Goal: Task Accomplishment & Management: Complete application form

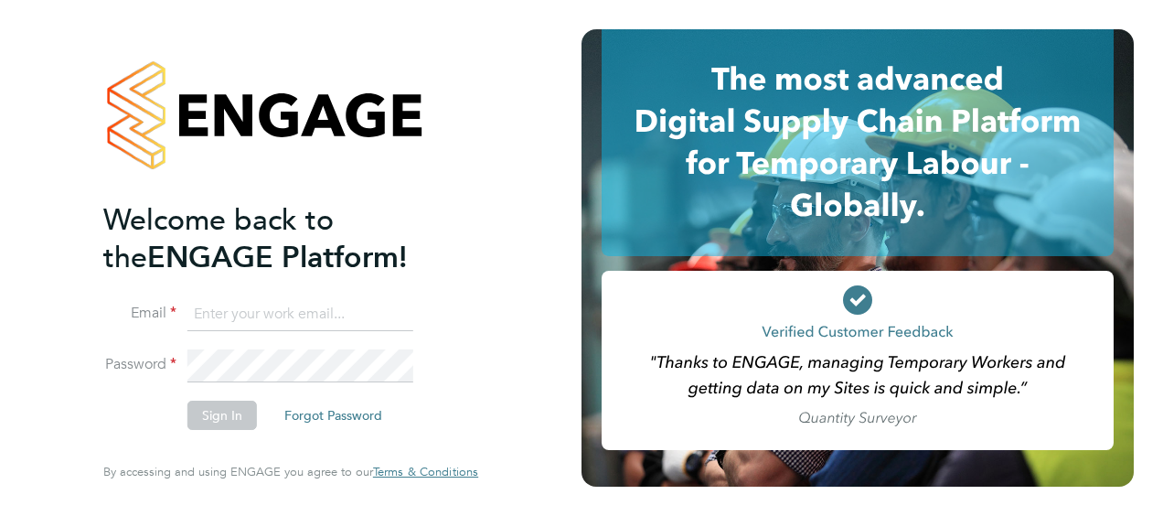
type input "[PERSON_NAME][EMAIL_ADDRESS][PERSON_NAME][DOMAIN_NAME]"
click at [240, 421] on button "Sign In" at bounding box center [221, 415] width 69 height 29
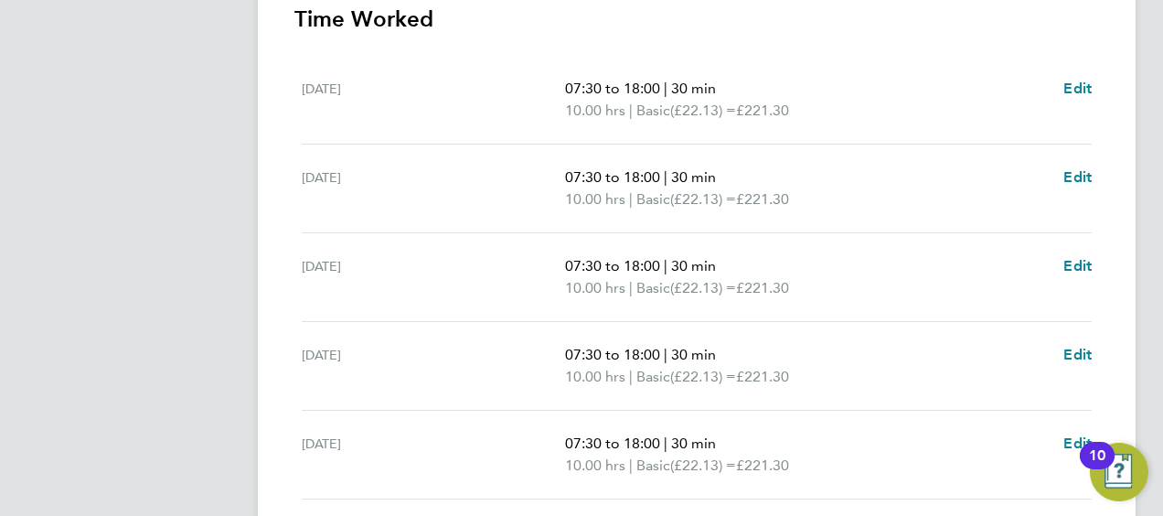
scroll to position [359, 0]
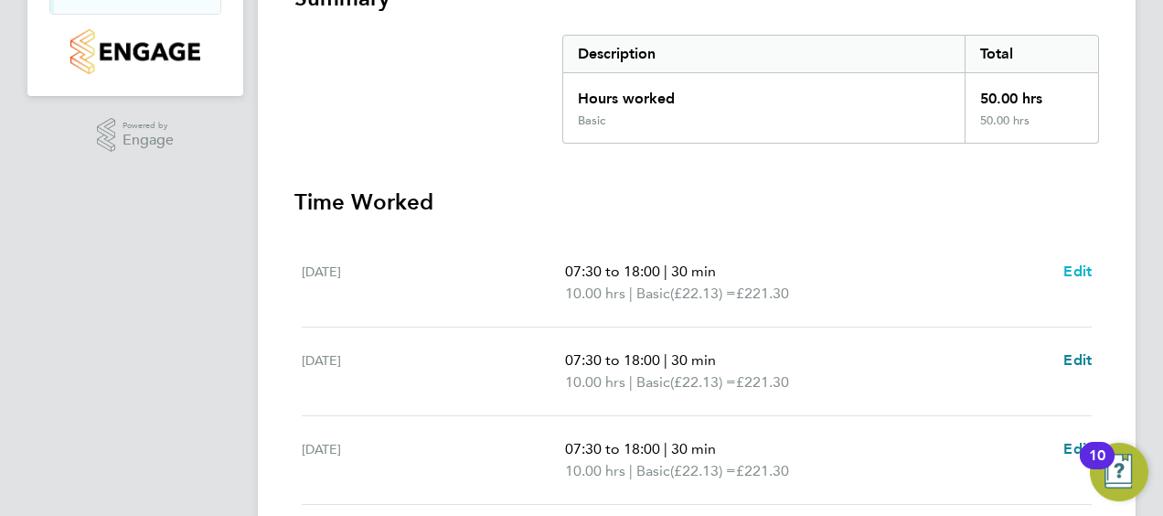
click at [1079, 276] on span "Edit" at bounding box center [1078, 270] width 28 height 17
select select "30"
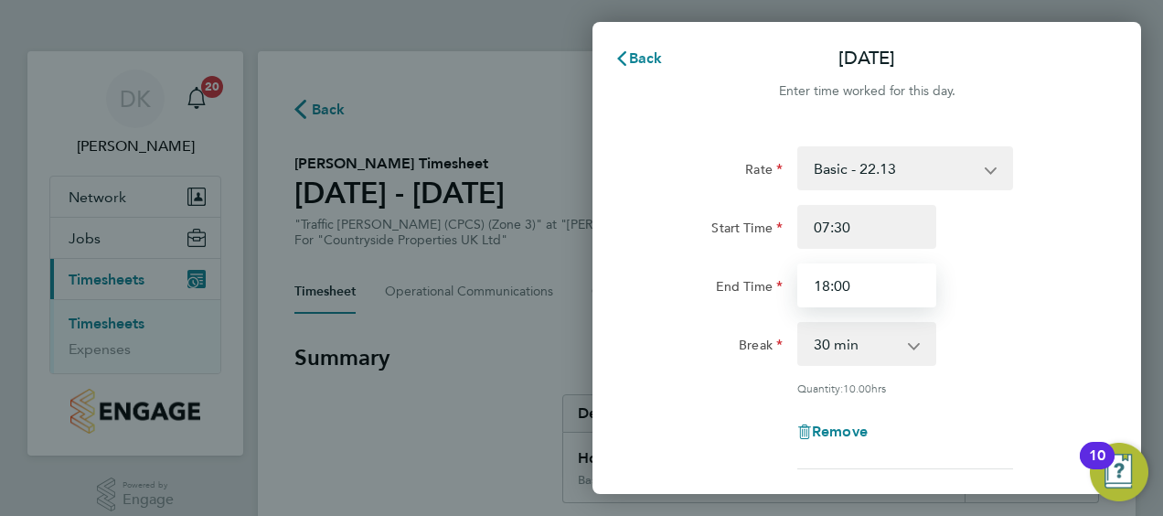
click at [880, 289] on input "18:00" at bounding box center [866, 285] width 139 height 44
click at [828, 287] on input "18:00" at bounding box center [866, 285] width 139 height 44
click at [841, 285] on input "17:00" at bounding box center [866, 285] width 139 height 44
type input "17:30"
click at [996, 373] on div "Rate Basic - 22.13 Start Time 07:30 End Time 17:30 Break 0 min 15 min 30 min 45…" at bounding box center [867, 307] width 446 height 323
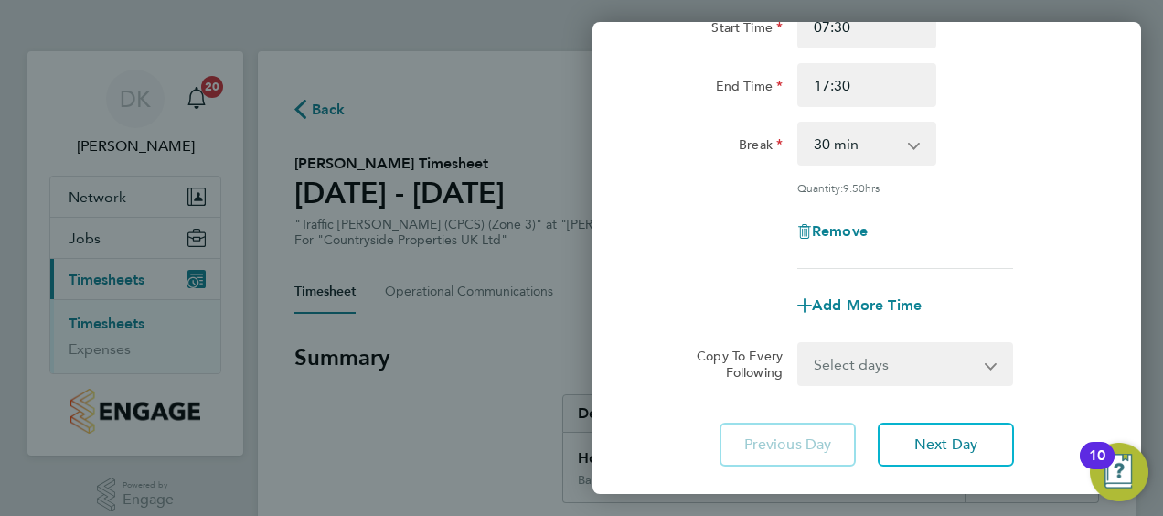
scroll to position [274, 0]
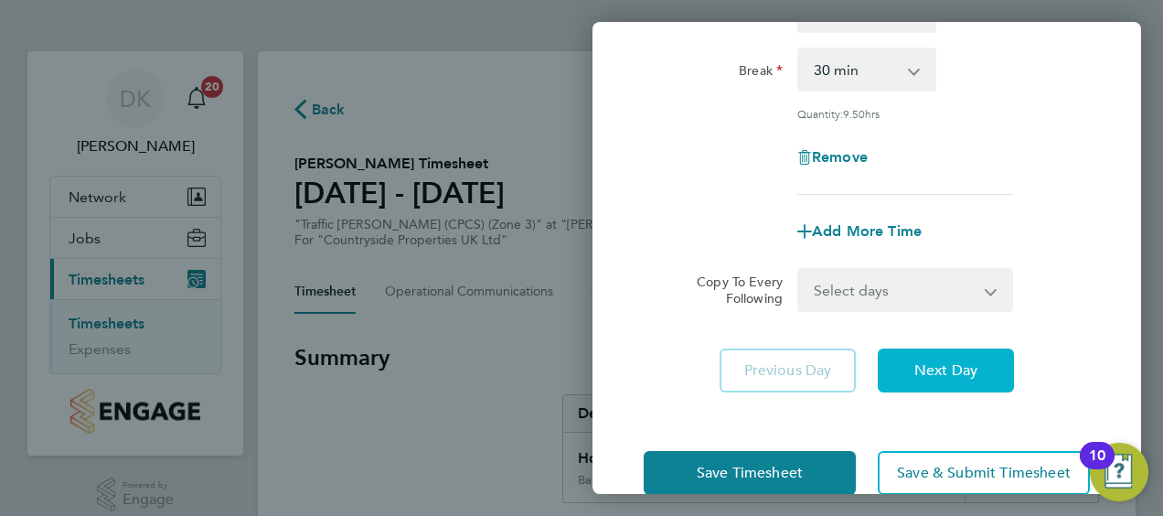
click at [964, 362] on span "Next Day" at bounding box center [945, 370] width 63 height 18
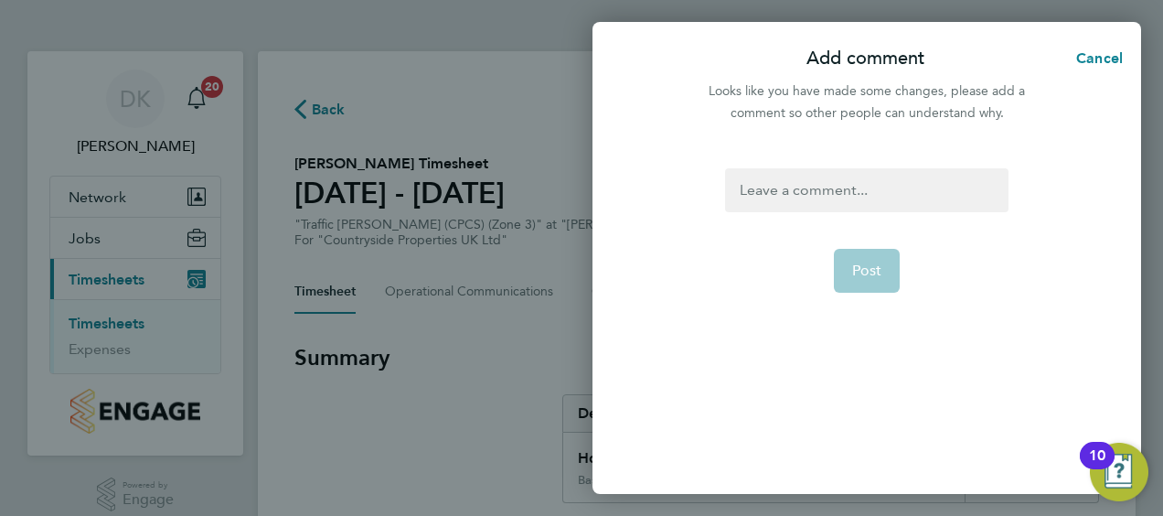
click at [858, 202] on div at bounding box center [866, 190] width 283 height 44
click at [874, 265] on span "Post" at bounding box center [867, 271] width 30 height 18
select select "30"
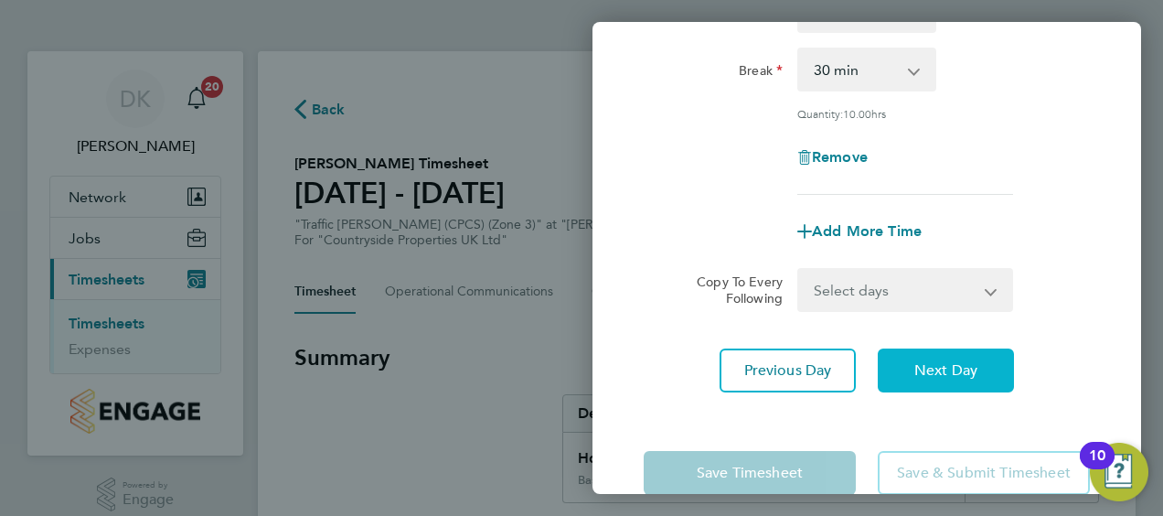
click at [949, 361] on span "Next Day" at bounding box center [945, 370] width 63 height 18
select select "30"
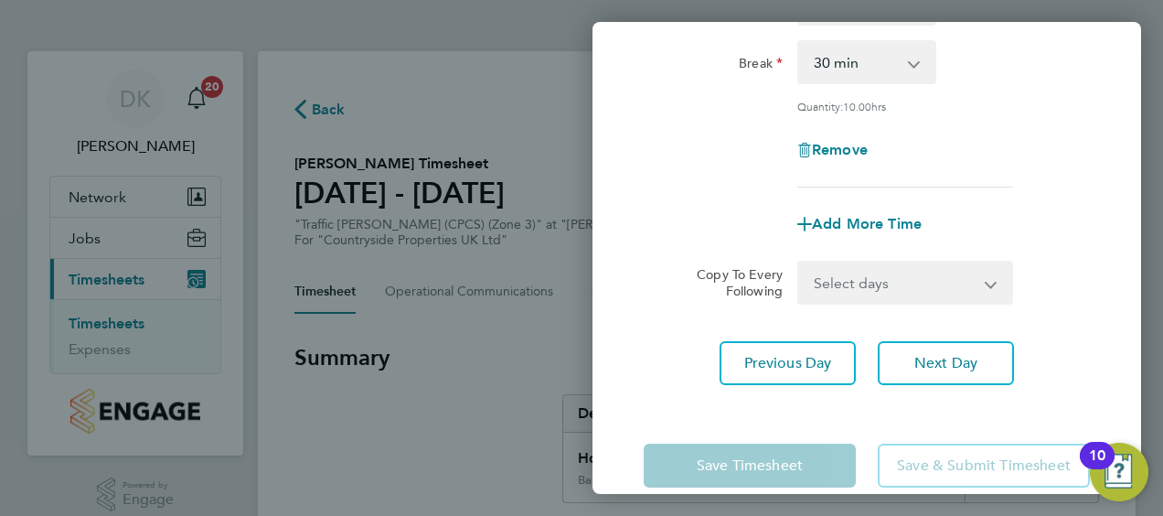
scroll to position [310, 0]
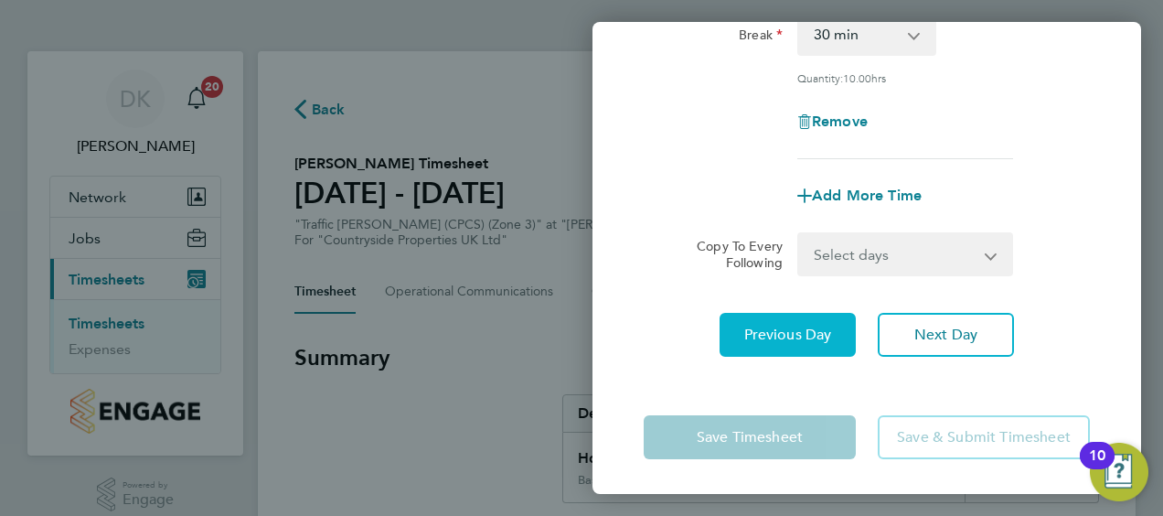
click at [823, 322] on button "Previous Day" at bounding box center [788, 335] width 136 height 44
select select "30"
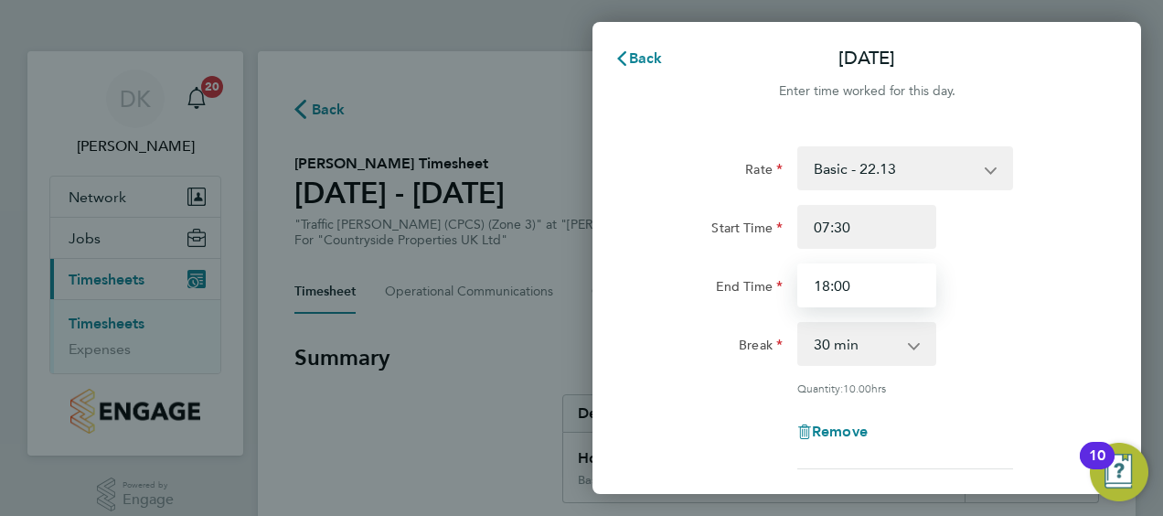
click at [834, 283] on input "18:00" at bounding box center [866, 285] width 139 height 44
click at [842, 283] on input "18:00" at bounding box center [866, 285] width 139 height 44
click at [827, 286] on input "18:30" at bounding box center [866, 285] width 139 height 44
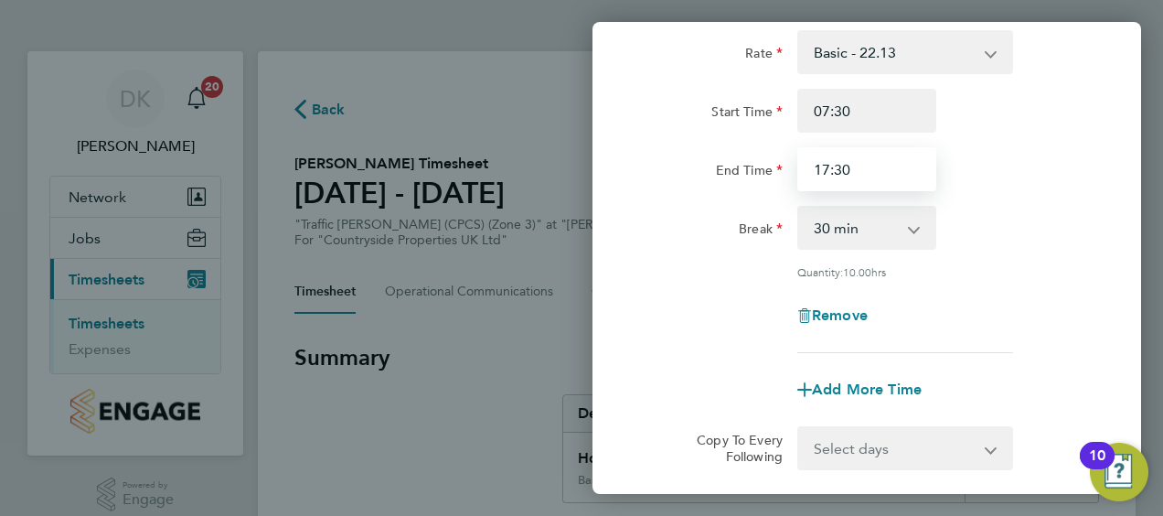
scroll to position [183, 0]
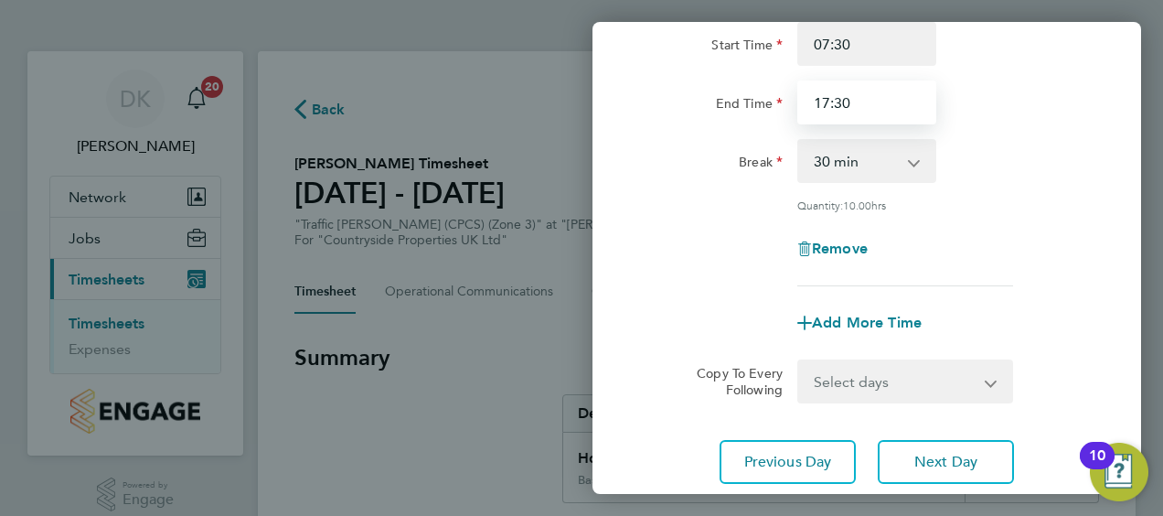
type input "17:30"
click at [1047, 307] on div "Add More Time" at bounding box center [866, 323] width 461 height 44
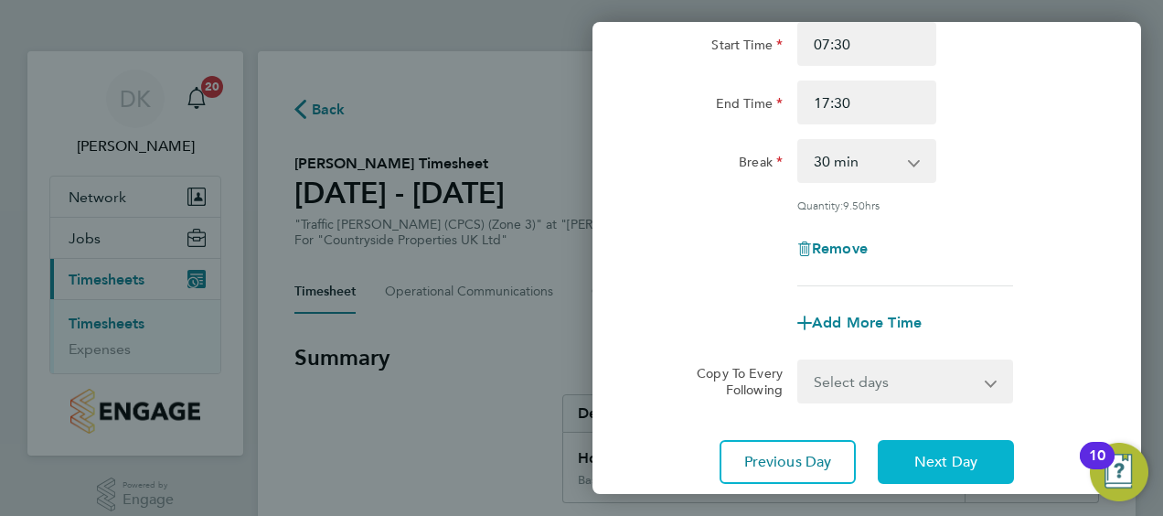
click at [956, 454] on span "Next Day" at bounding box center [945, 462] width 63 height 18
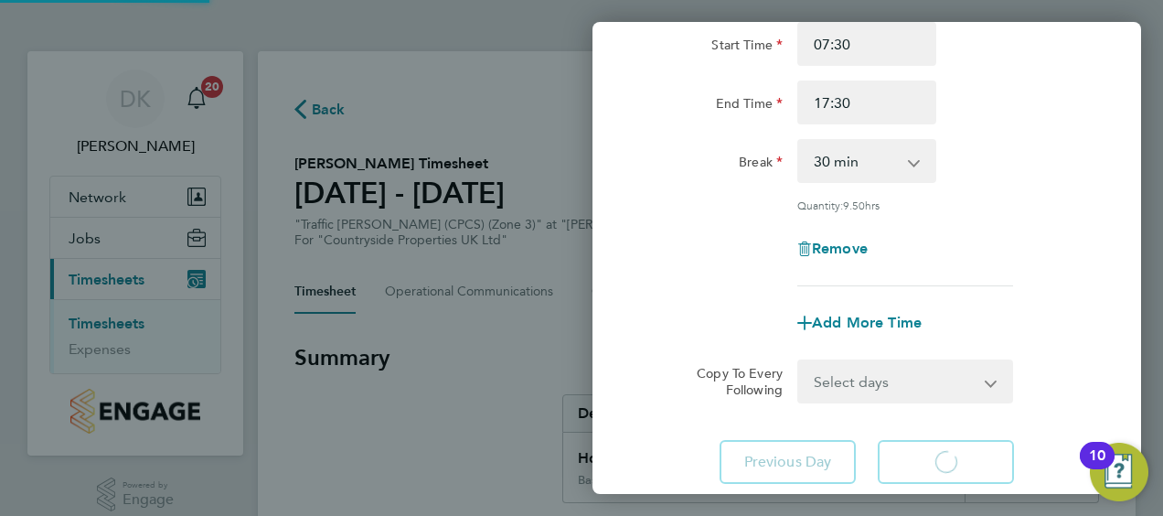
select select "30"
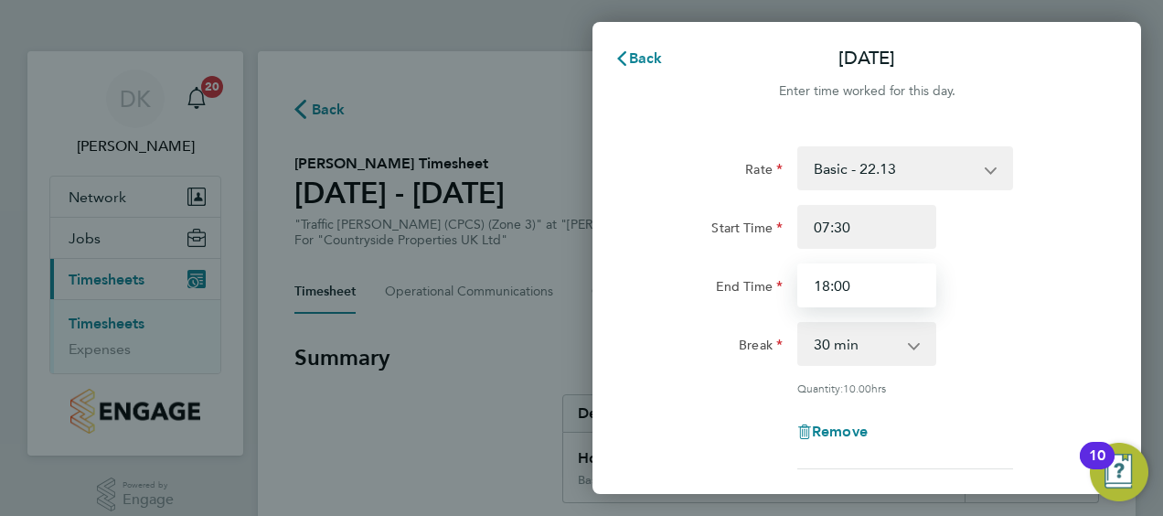
drag, startPoint x: 854, startPoint y: 279, endPoint x: 796, endPoint y: 283, distance: 57.8
click at [797, 283] on input "18:00" at bounding box center [866, 285] width 139 height 44
type input "17:00"
click at [1074, 298] on div "End Time 17:00" at bounding box center [866, 285] width 461 height 44
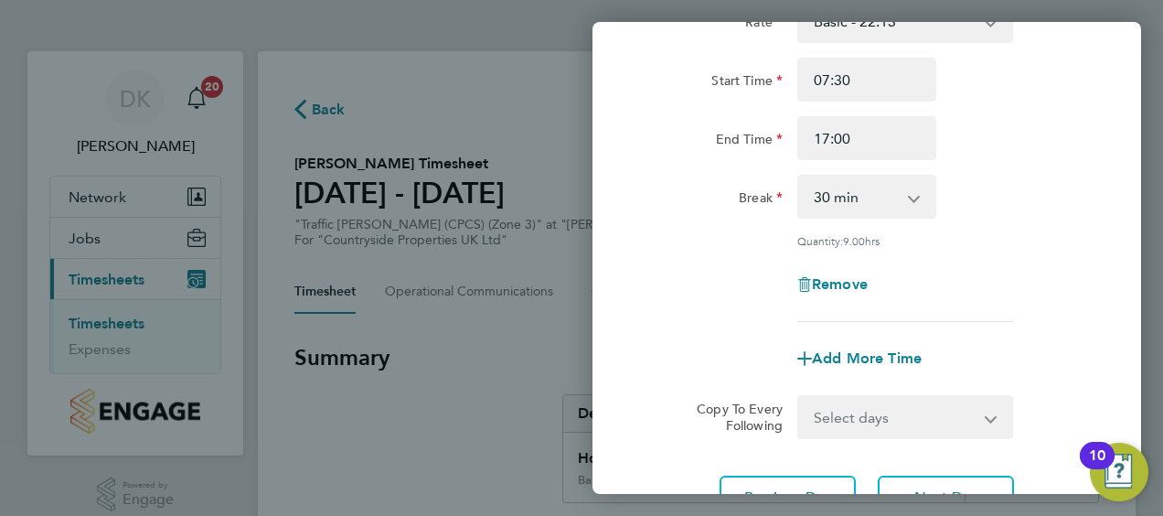
scroll to position [310, 0]
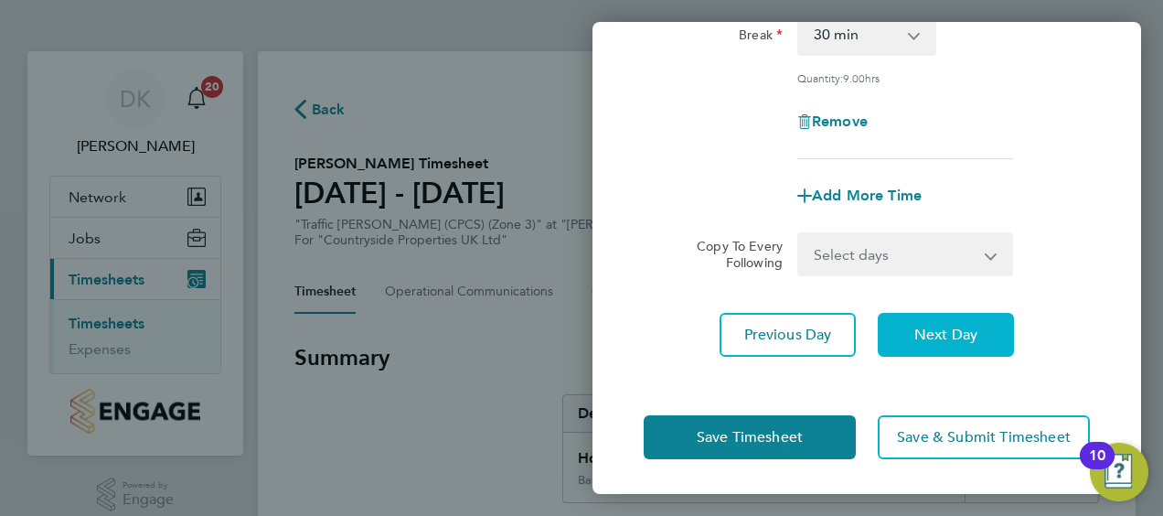
click at [977, 338] on span "Next Day" at bounding box center [945, 335] width 63 height 18
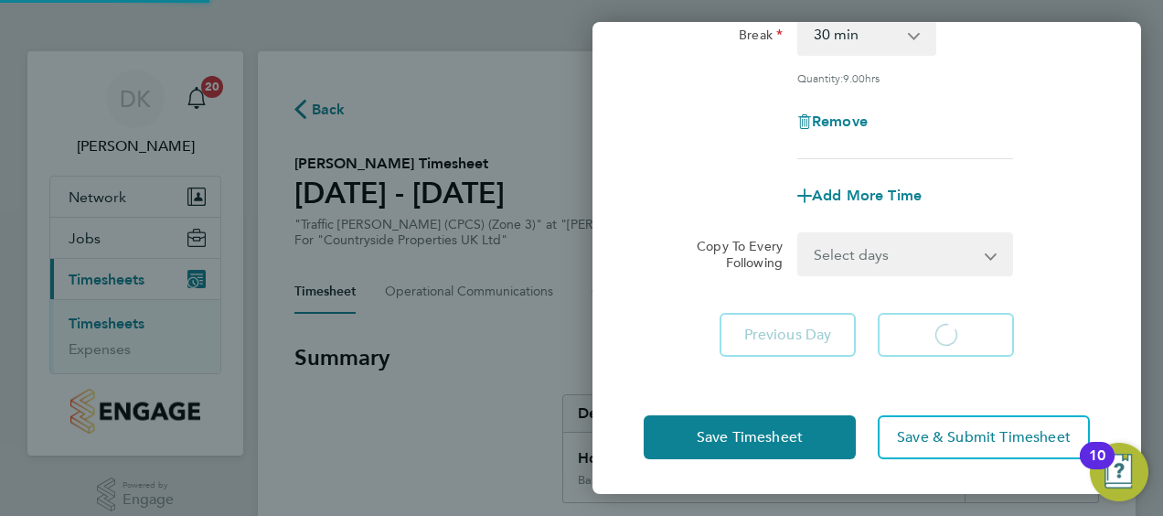
select select "30"
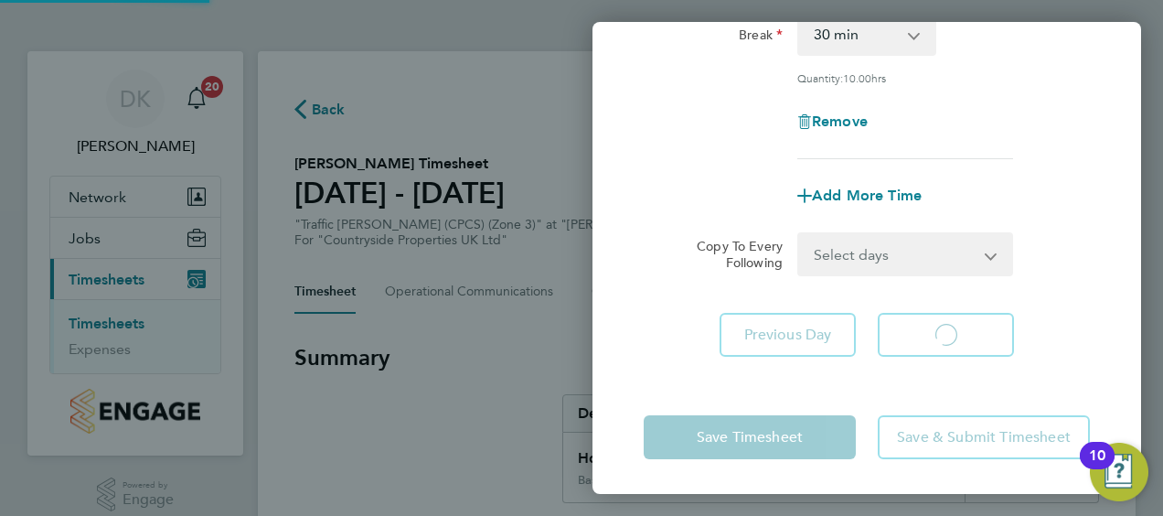
select select "30"
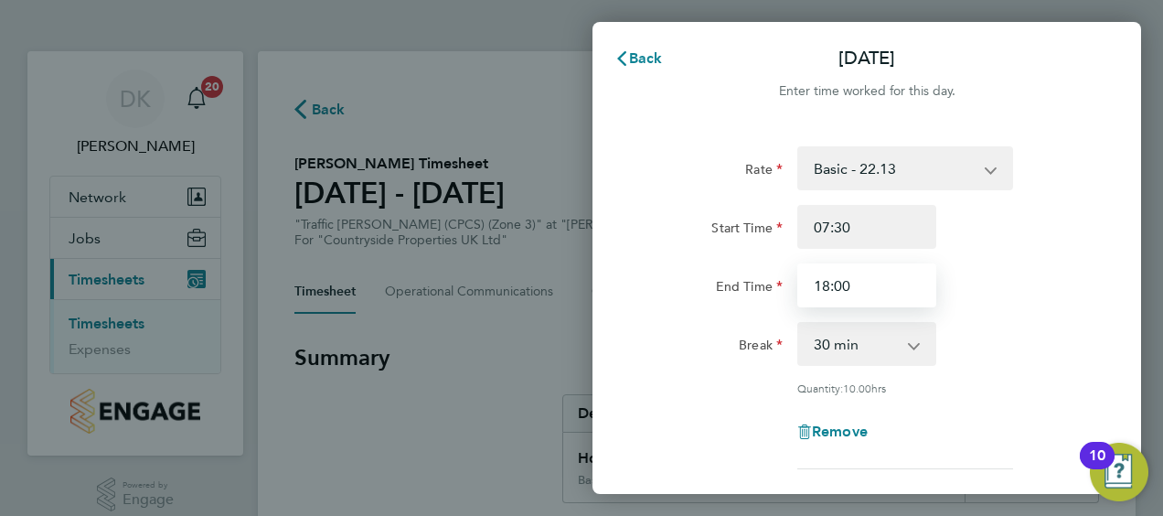
drag, startPoint x: 870, startPoint y: 279, endPoint x: 787, endPoint y: 287, distance: 82.7
click at [787, 287] on div "End Time 18:00" at bounding box center [866, 285] width 461 height 44
type input "17:00"
click at [967, 278] on div "End Time 17:00" at bounding box center [866, 285] width 461 height 44
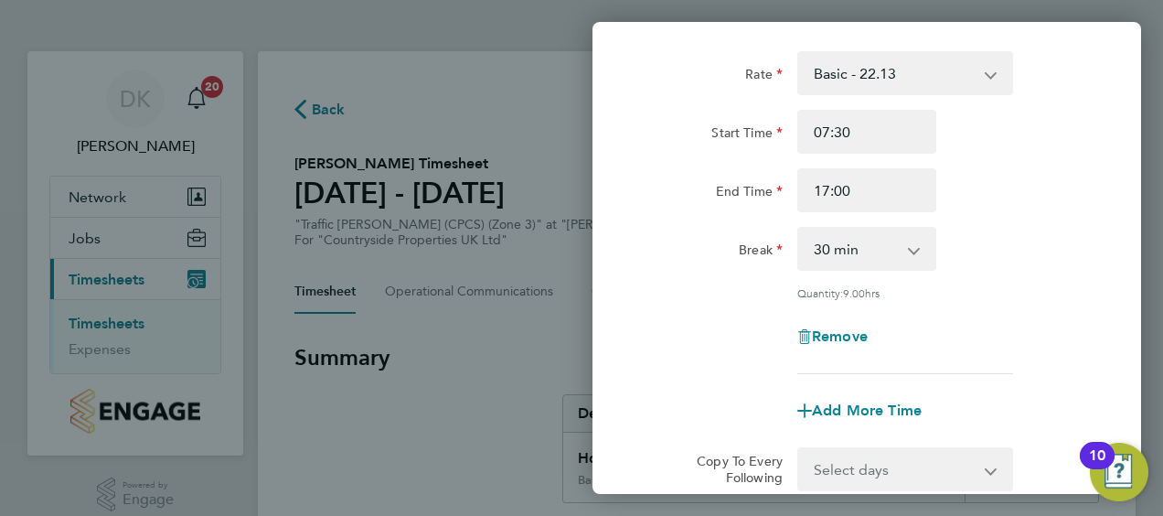
scroll to position [183, 0]
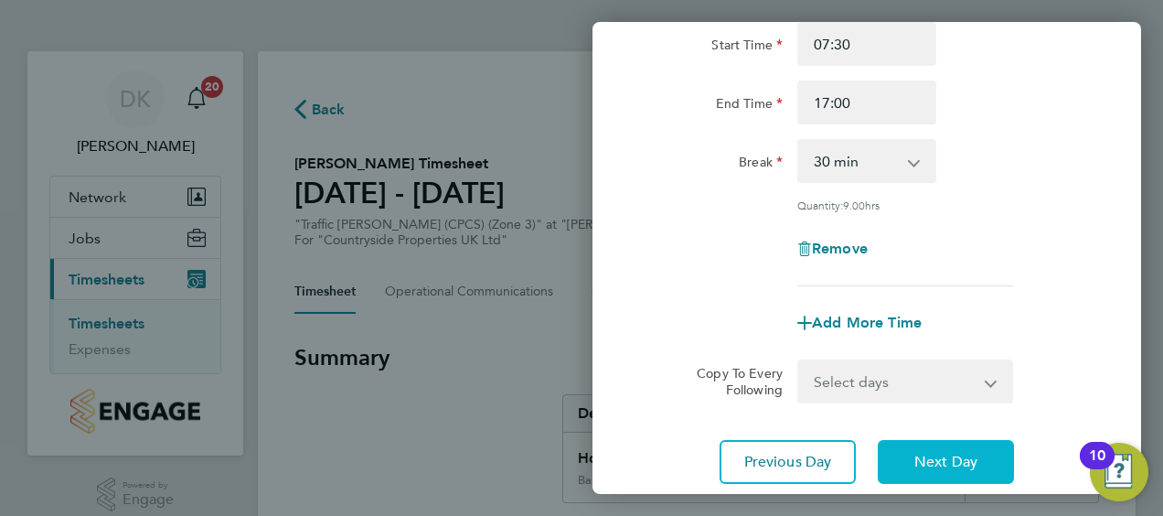
click at [955, 466] on span "Next Day" at bounding box center [945, 462] width 63 height 18
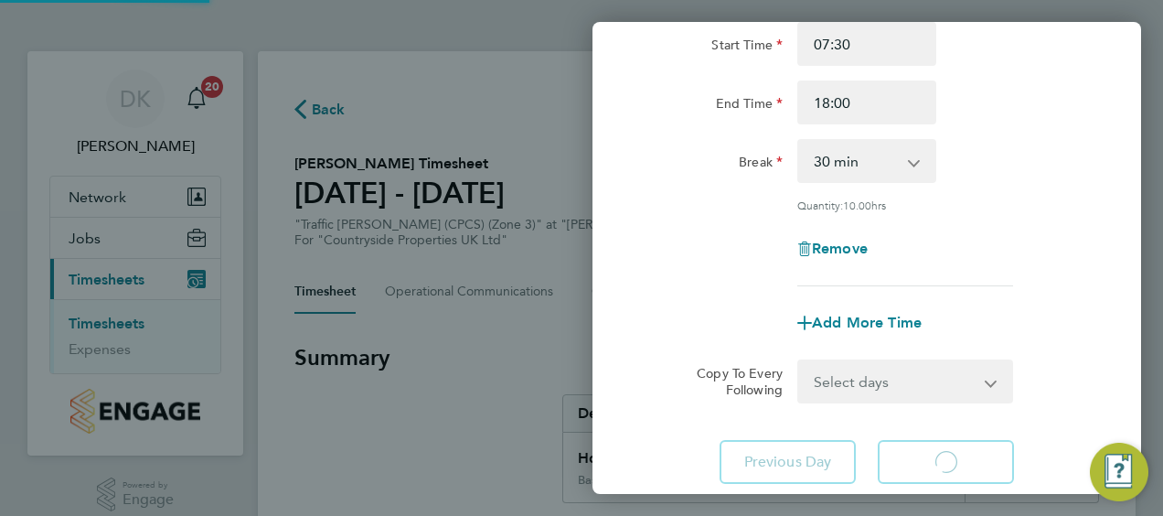
select select "30"
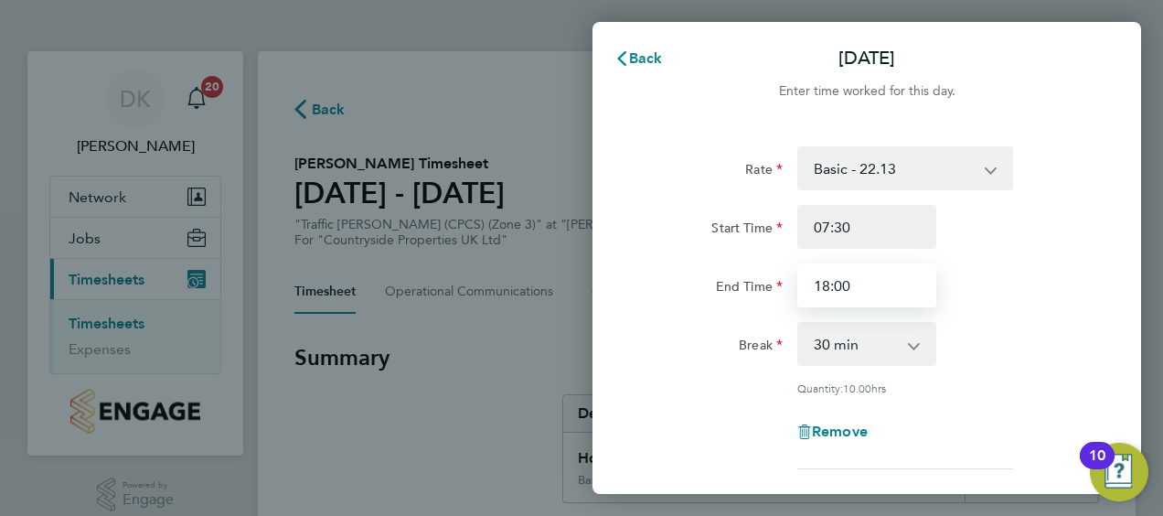
drag, startPoint x: 871, startPoint y: 283, endPoint x: 767, endPoint y: 296, distance: 104.2
click at [767, 296] on div "End Time 18:00" at bounding box center [866, 285] width 461 height 44
type input "17:00"
click at [1060, 285] on div "End Time 17:00" at bounding box center [866, 285] width 461 height 44
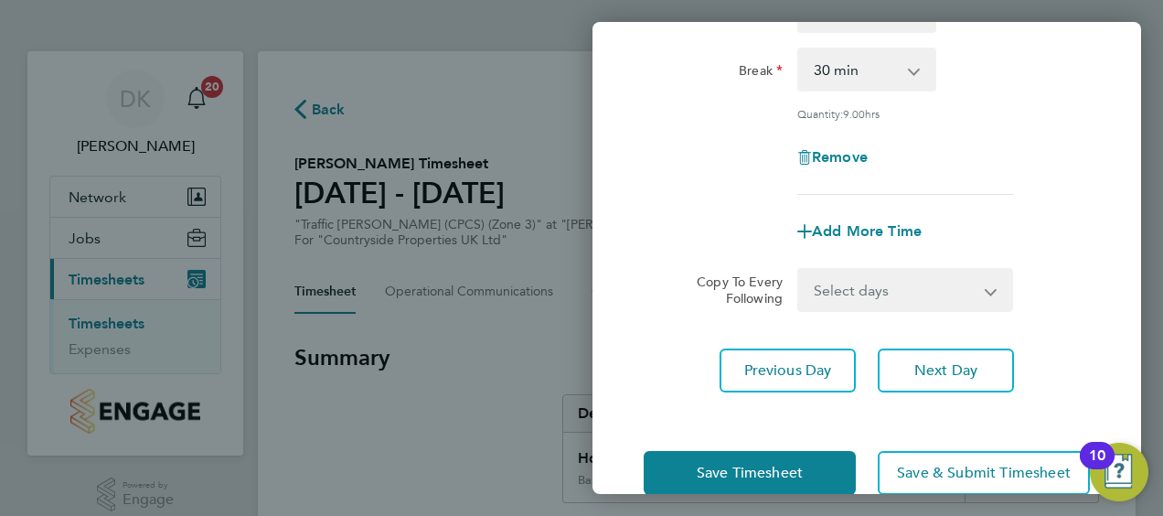
scroll to position [310, 0]
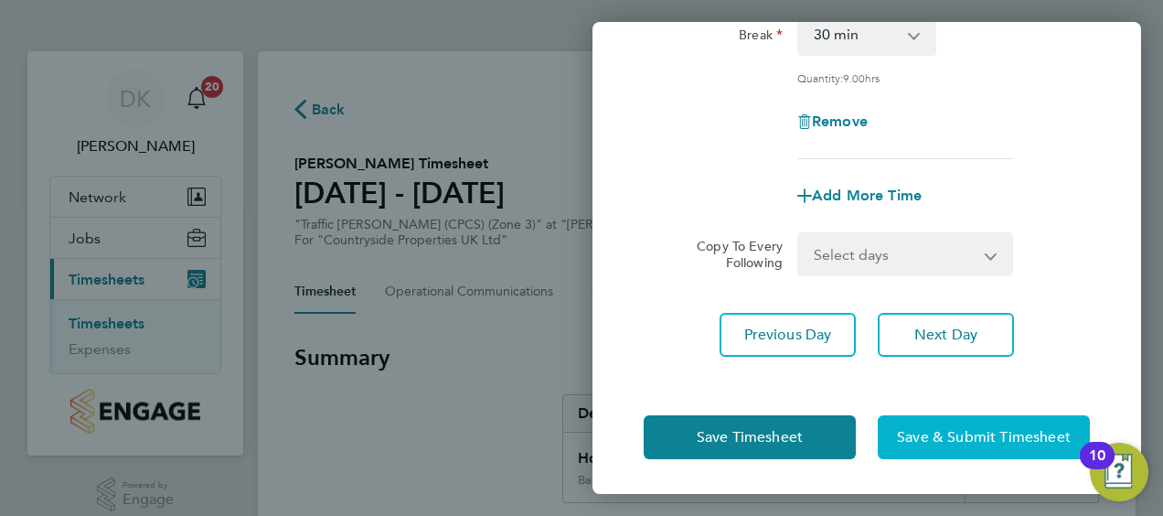
click at [944, 440] on span "Save & Submit Timesheet" at bounding box center [984, 437] width 174 height 18
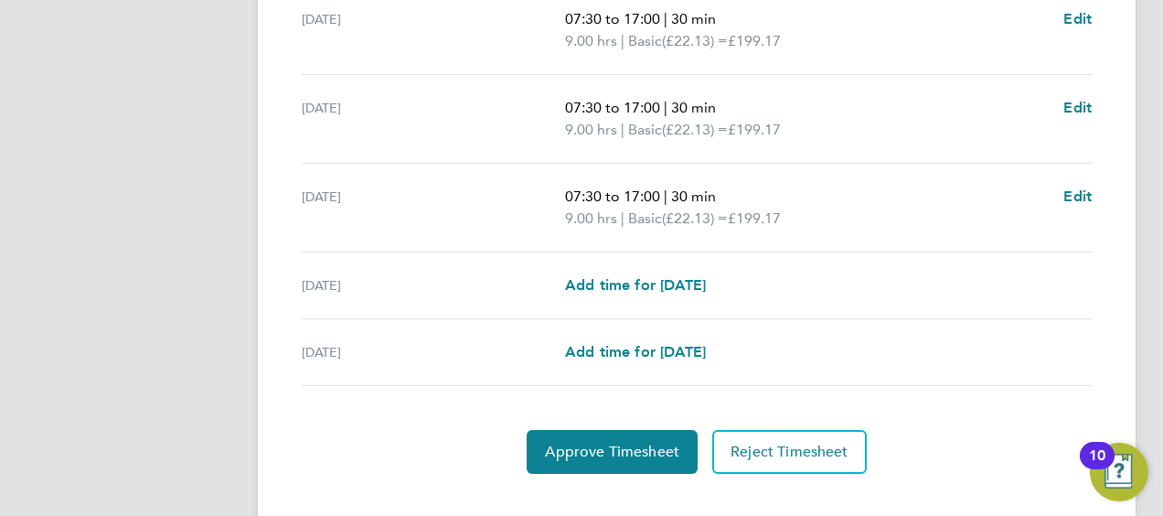
scroll to position [817, 0]
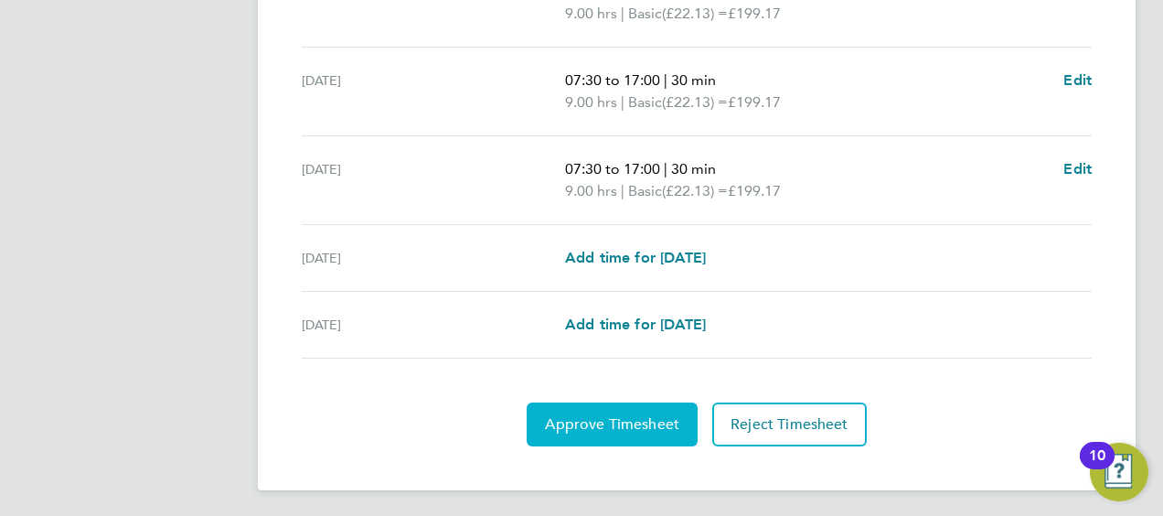
click at [615, 426] on span "Approve Timesheet" at bounding box center [612, 424] width 134 height 18
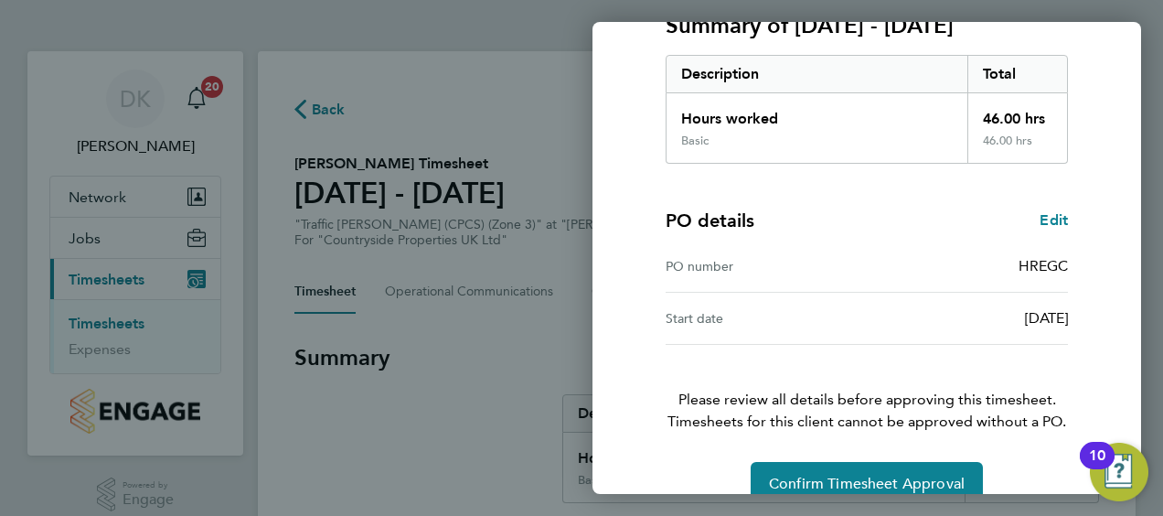
scroll to position [306, 0]
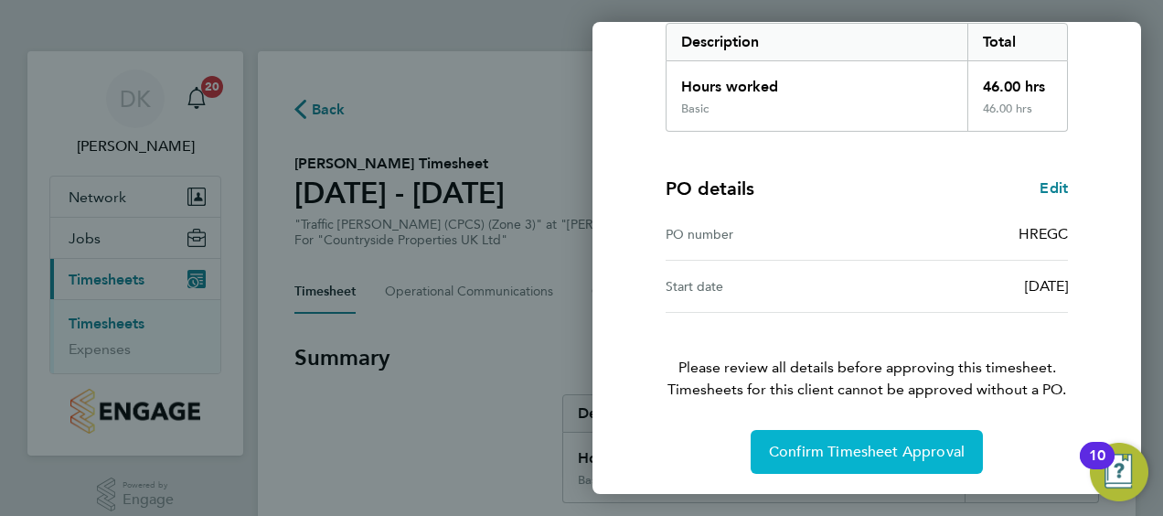
click at [865, 465] on button "Confirm Timesheet Approval" at bounding box center [867, 452] width 232 height 44
